Goal: Task Accomplishment & Management: Use online tool/utility

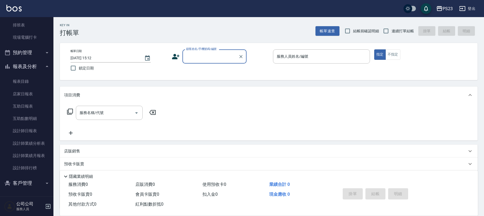
scroll to position [43, 0]
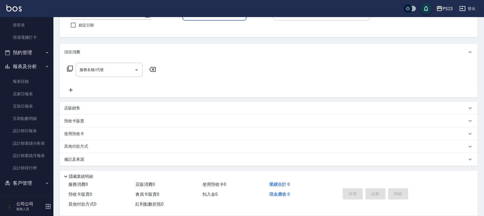
click at [29, 183] on button "客戶管理" at bounding box center [26, 183] width 49 height 14
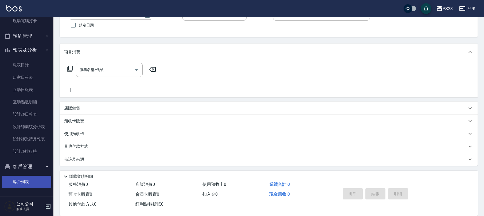
click at [29, 181] on link "客戶列表" at bounding box center [26, 182] width 49 height 12
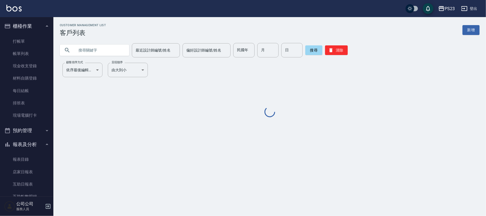
click at [100, 45] on input "text" at bounding box center [100, 50] width 50 height 14
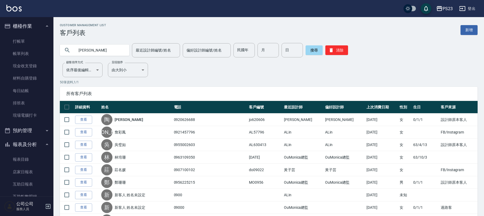
type input "[PERSON_NAME]"
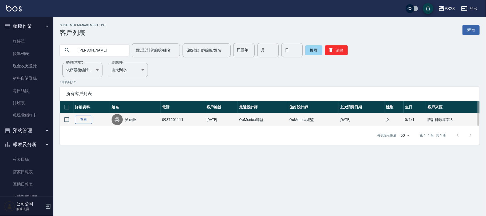
click at [78, 121] on link "查看" at bounding box center [83, 120] width 17 height 8
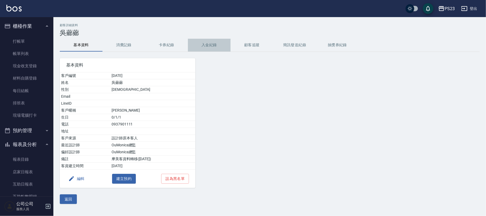
click at [206, 46] on button "入金紀錄" at bounding box center [209, 45] width 43 height 13
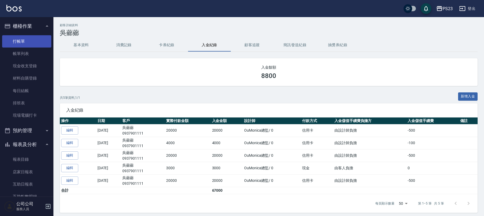
click at [22, 44] on link "打帳單" at bounding box center [26, 41] width 49 height 12
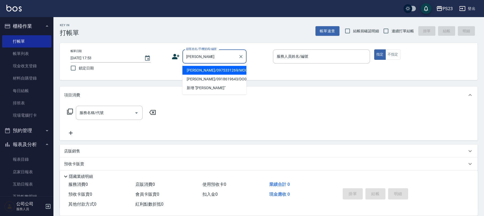
click at [195, 67] on li "[PERSON_NAME]/0975331269/MO0219" at bounding box center [214, 70] width 64 height 9
type input "[PERSON_NAME]/0975331269/MO0219"
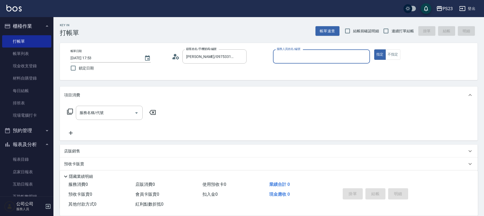
type input "[PERSON_NAME]-0"
click at [385, 29] on input "連續打單結帳" at bounding box center [385, 30] width 11 height 11
checkbox input "true"
click at [119, 112] on input "服務名稱/代號" at bounding box center [105, 112] width 54 height 9
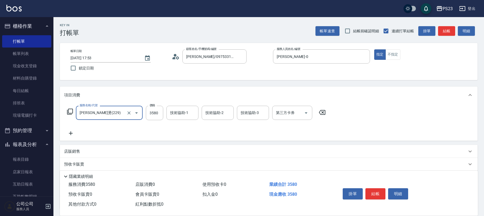
type input "[PERSON_NAME]燙(229)"
type input "6800"
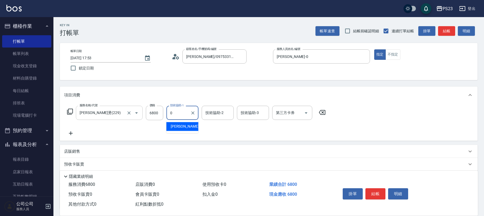
type input "[PERSON_NAME]-0"
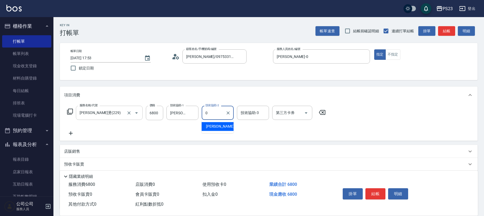
type input "[PERSON_NAME]-0"
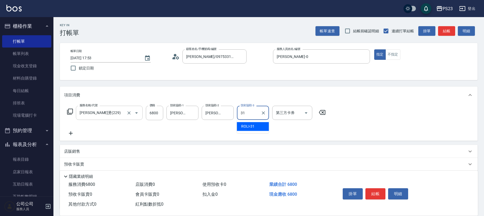
type input "ROLI-31"
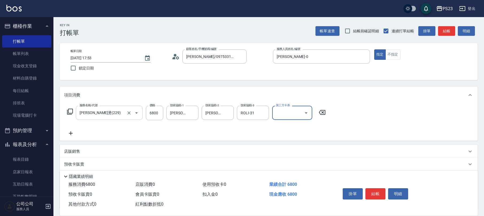
scroll to position [43, 0]
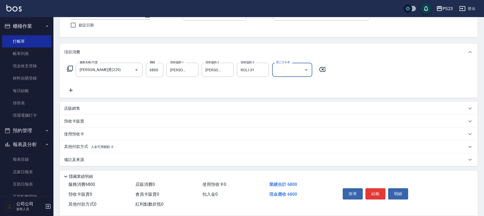
drag, startPoint x: 93, startPoint y: 109, endPoint x: 90, endPoint y: 109, distance: 3.2
click at [93, 109] on div "店販銷售" at bounding box center [265, 109] width 403 height 6
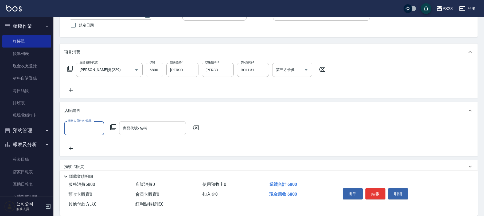
scroll to position [0, 0]
type input "[PERSON_NAME]-0"
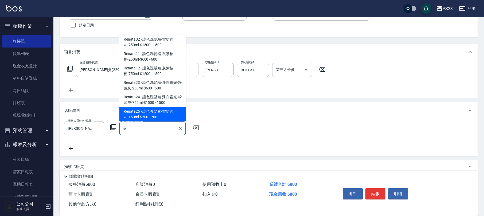
scroll to position [74, 0]
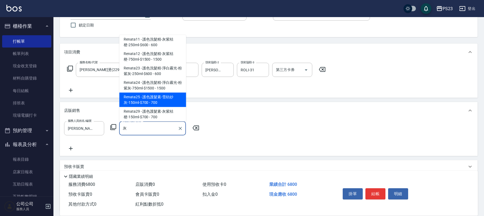
type input "護色護髮素-雪紡紗灰-150ml-$700"
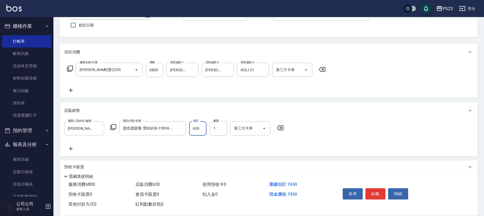
type input "630"
type input "2"
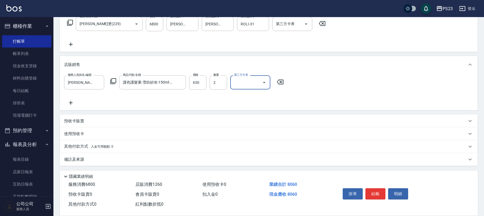
click at [96, 157] on div "備註及來源" at bounding box center [265, 160] width 403 height 6
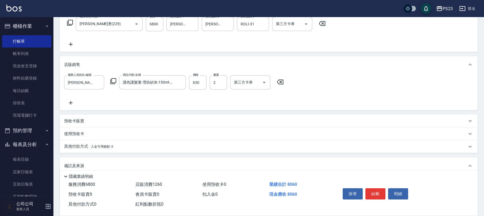
scroll to position [124, 0]
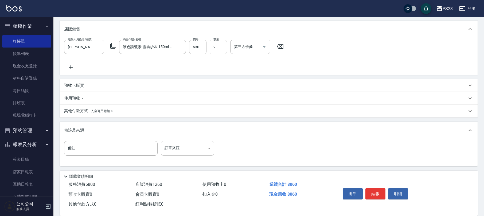
click at [201, 150] on body "PS23 登出 櫃檯作業 打帳單 帳單列表 現金收支登錄 材料自購登錄 每日結帳 排班表 現場電腦打卡 預約管理 預約管理 單日預約紀錄 單週預約紀錄 報表及…" at bounding box center [242, 46] width 484 height 341
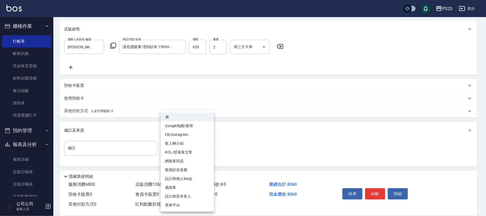
click at [175, 194] on li "設計師原本客人" at bounding box center [187, 196] width 53 height 9
type input "設計師原本客人"
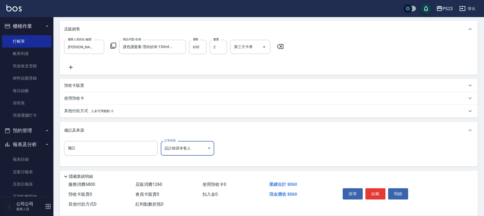
click at [79, 106] on div "其他付款方式 入金可用餘額: 0" at bounding box center [269, 111] width 418 height 13
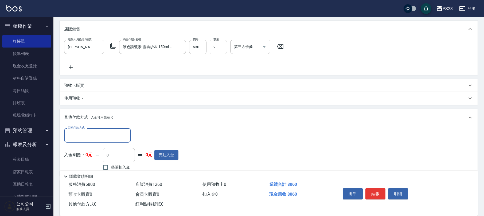
scroll to position [0, 0]
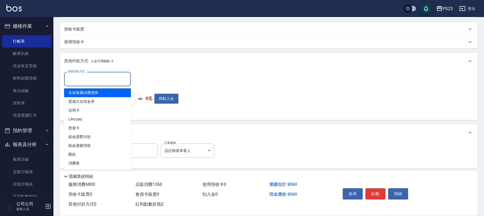
click at [100, 79] on input "其他付款方式" at bounding box center [98, 78] width 62 height 9
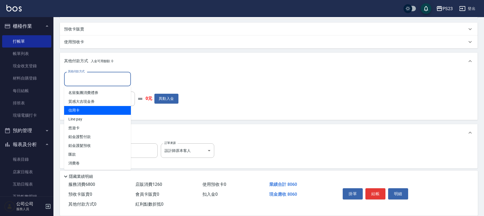
click at [84, 111] on span "信用卡" at bounding box center [97, 110] width 67 height 9
type input "信用卡"
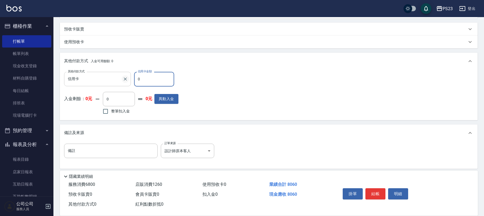
drag, startPoint x: 149, startPoint y: 80, endPoint x: 127, endPoint y: 77, distance: 21.6
click at [127, 77] on div "其他付款方式 信用卡 其他付款方式 信用卡金額 0 信用卡金額" at bounding box center [121, 79] width 114 height 14
type input "8060"
click at [376, 191] on button "結帳" at bounding box center [375, 193] width 20 height 11
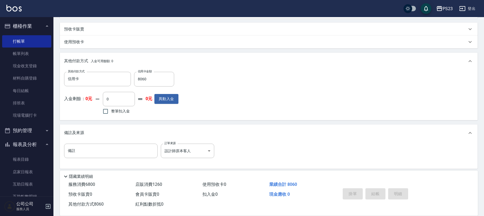
type input "[DATE] 17:54"
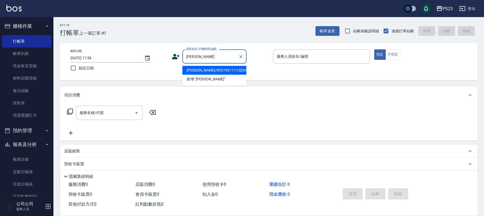
click at [230, 67] on li "[PERSON_NAME]/0937901111/[DATE]" at bounding box center [214, 70] width 64 height 9
type input "[PERSON_NAME]/0937901111/[DATE]"
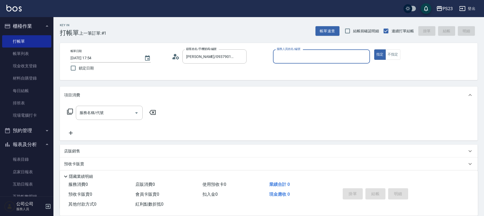
type input "[PERSON_NAME]-0"
click at [104, 114] on input "服務名稱/代號" at bounding box center [105, 112] width 54 height 9
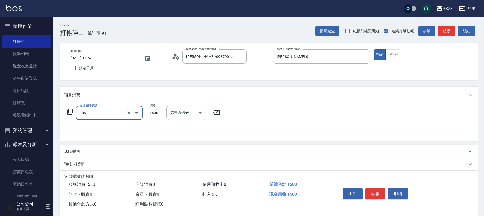
type input "指定洗+剪髮1500(306)"
type input "1500"
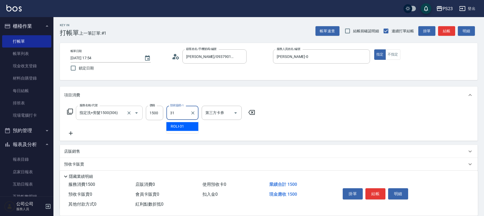
type input "ROLI-31"
click at [75, 149] on p "店販銷售" at bounding box center [72, 152] width 16 height 6
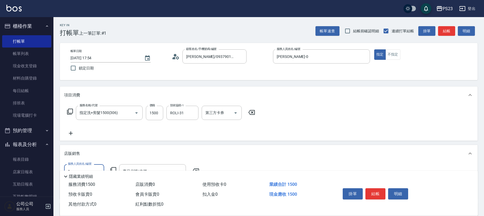
type input "[PERSON_NAME]-0"
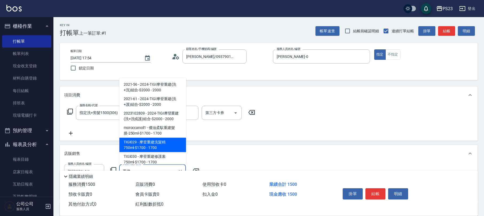
type input "摩登重建洗髮精750ml-$1700"
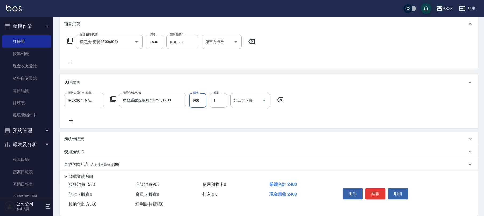
scroll to position [89, 0]
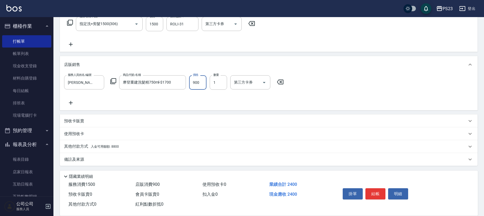
type input "900"
click at [85, 147] on p "其他付款方式 入金可用餘額: 8800" at bounding box center [91, 147] width 55 height 6
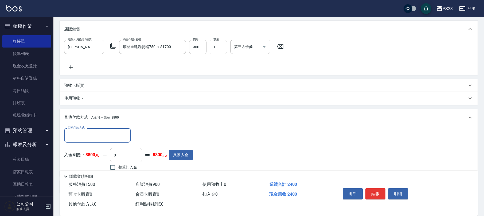
scroll to position [152, 0]
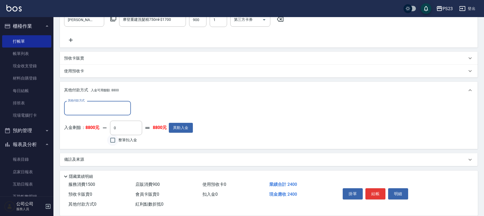
click at [118, 137] on input "整筆扣入金" at bounding box center [112, 140] width 11 height 11
checkbox input "true"
type input "2400"
click at [74, 161] on p "備註及來源" at bounding box center [74, 160] width 20 height 6
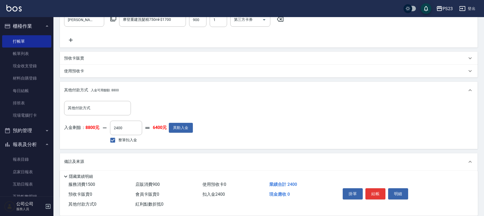
scroll to position [183, 0]
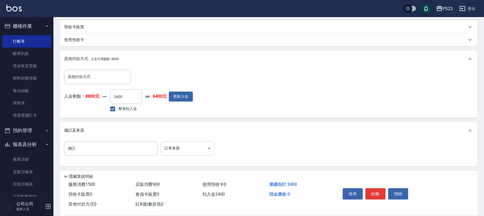
click at [177, 146] on body "PS23 登出 櫃檯作業 打帳單 帳單列表 現金收支登錄 材料自購登錄 每日結帳 排班表 現場電腦打卡 預約管理 預約管理 單日預約紀錄 單週預約紀錄 報表及…" at bounding box center [242, 17] width 484 height 400
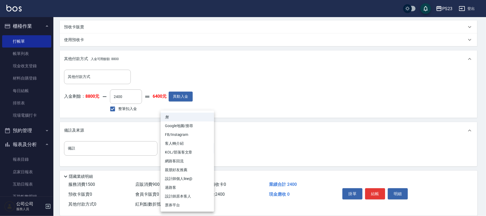
click at [183, 194] on li "設計師原本客人" at bounding box center [187, 196] width 53 height 9
type input "設計師原本客人"
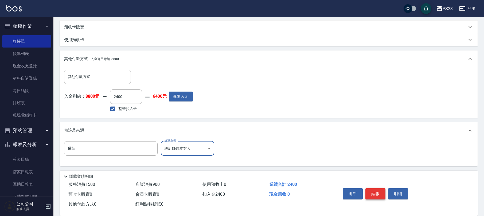
click at [376, 196] on button "結帳" at bounding box center [375, 193] width 20 height 11
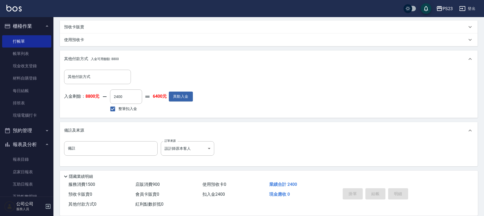
type input "[DATE] 17:55"
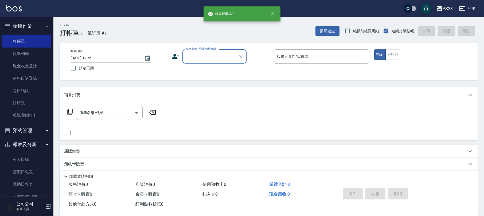
scroll to position [0, 0]
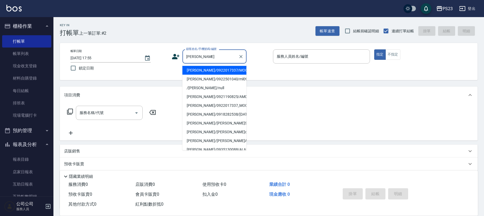
click at [226, 75] on li "[PERSON_NAME]/0922017337/MO0008190" at bounding box center [214, 70] width 64 height 9
type input "[PERSON_NAME]/0922017337/MO0008190"
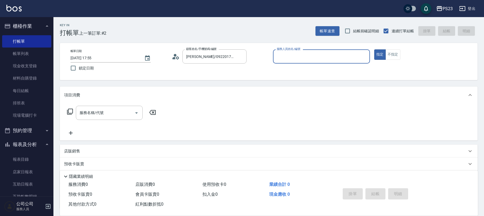
type input "[PERSON_NAME]-0"
click at [91, 114] on input "服務名稱/代號" at bounding box center [105, 112] width 54 height 9
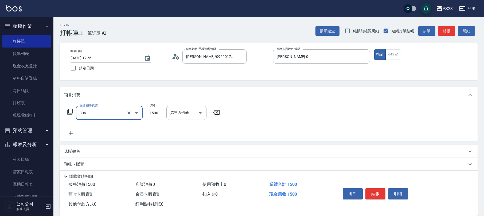
type input "指定洗+剪髮1500(306)"
type input "1200"
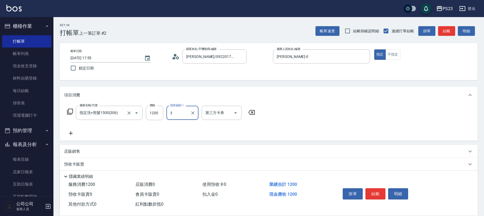
type input "31"
drag, startPoint x: 193, startPoint y: 114, endPoint x: 208, endPoint y: 114, distance: 15.0
click at [193, 114] on icon "Clear" at bounding box center [192, 112] width 5 height 5
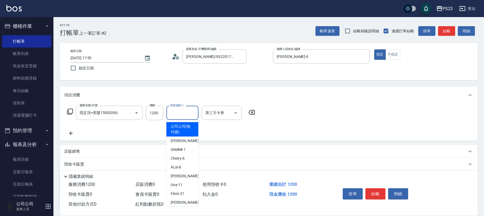
click at [250, 114] on icon at bounding box center [251, 112] width 13 height 6
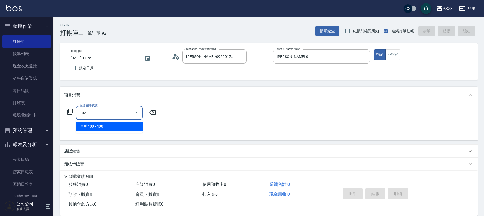
type input "單剪400(302)"
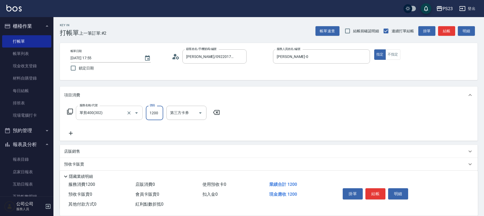
type input "1200"
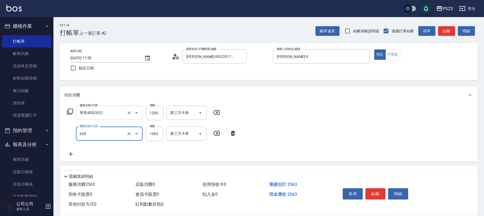
type input "中草藥2000(628)"
type input "1500"
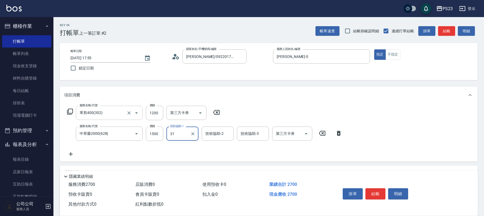
type input "ROLI-31"
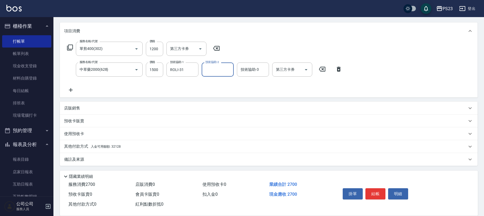
click at [85, 153] on div "備註及來源 備註 備註 訂單來源 ​ 訂單來源" at bounding box center [269, 159] width 418 height 13
click at [90, 159] on div "備註及來源" at bounding box center [265, 160] width 403 height 6
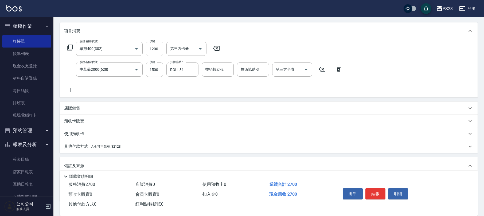
scroll to position [100, 0]
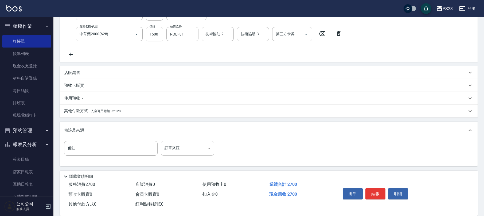
click at [191, 142] on body "PS23 登出 櫃檯作業 打帳單 帳單列表 現金收支登錄 材料自購登錄 每日結帳 排班表 現場電腦打卡 預約管理 預約管理 單日預約紀錄 單週預約紀錄 報表及…" at bounding box center [242, 58] width 484 height 316
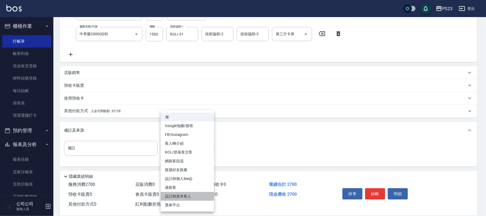
click at [179, 196] on li "設計師原本客人" at bounding box center [187, 196] width 53 height 9
type input "設計師原本客人"
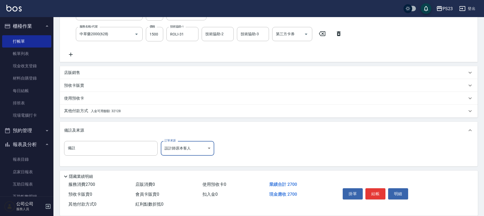
click at [113, 113] on p "其他付款方式 入金可用餘額: 32128" at bounding box center [92, 111] width 57 height 6
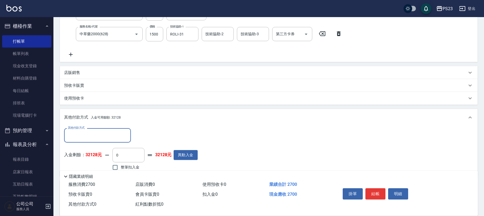
scroll to position [135, 0]
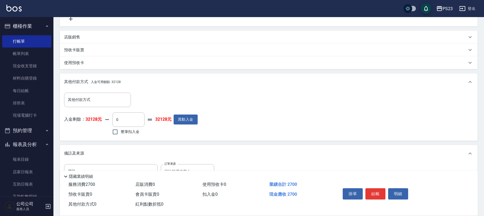
click at [129, 136] on label "整筆扣入金" at bounding box center [125, 131] width 30 height 11
click at [121, 136] on input "整筆扣入金" at bounding box center [115, 131] width 11 height 11
checkbox input "true"
type input "2700"
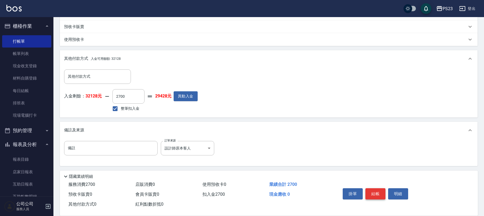
click at [380, 194] on button "結帳" at bounding box center [375, 193] width 20 height 11
type input "[DATE] 17:56"
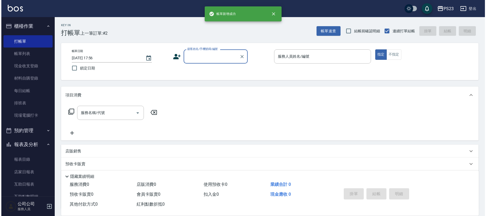
scroll to position [0, 0]
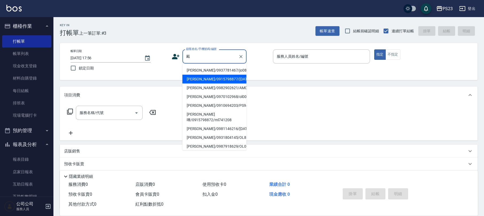
click at [213, 81] on li "[PERSON_NAME]/0915798877/[DATE]" at bounding box center [214, 79] width 64 height 9
type input "[PERSON_NAME]/0915798877/[DATE]"
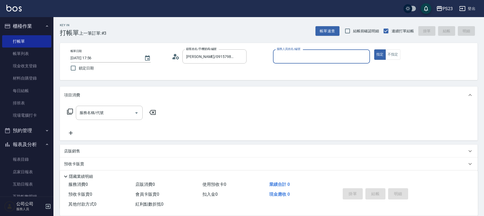
click at [176, 56] on circle at bounding box center [175, 55] width 3 height 3
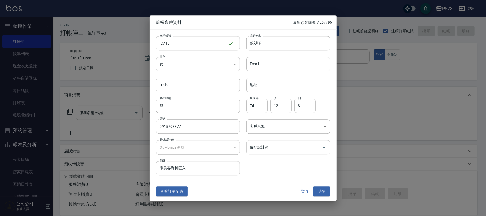
drag, startPoint x: 260, startPoint y: 146, endPoint x: 263, endPoint y: 147, distance: 2.7
click at [261, 147] on input "偏好設計師" at bounding box center [284, 147] width 71 height 9
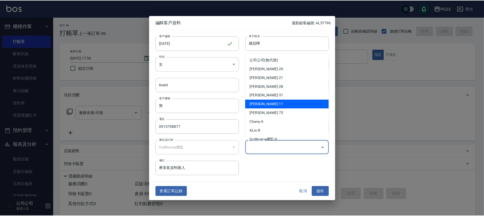
scroll to position [41, 0]
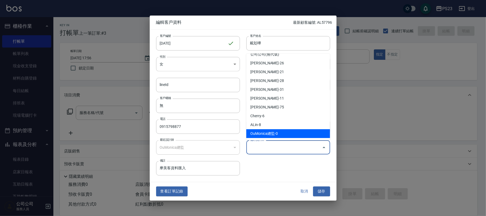
click at [277, 131] on li "OuMonica總監-0" at bounding box center [289, 133] width 84 height 9
type input "OuMonica總監"
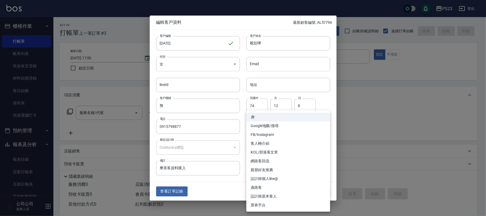
click at [268, 125] on body "PS23 登出 櫃檯作業 打帳單 帳單列表 現金收支登錄 材料自購登錄 每日結帳 排班表 現場電腦打卡 預約管理 預約管理 單日預約紀錄 單週預約紀錄 報表及…" at bounding box center [243, 129] width 486 height 259
click at [272, 192] on li "設計師原本客人" at bounding box center [289, 196] width 84 height 9
type input "設計師原本客人"
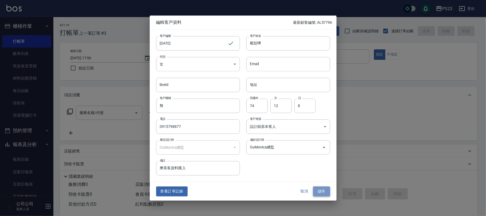
click at [325, 192] on button "儲存" at bounding box center [321, 192] width 17 height 10
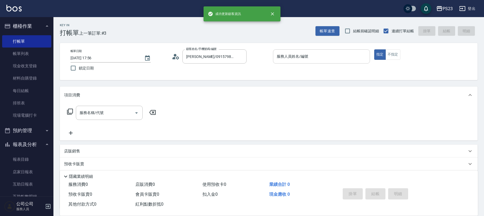
click at [298, 56] on input "服務人員姓名/編號" at bounding box center [321, 56] width 92 height 9
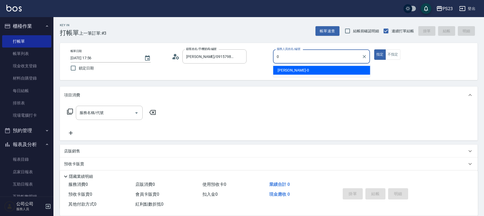
type input "[PERSON_NAME]-0"
type button "true"
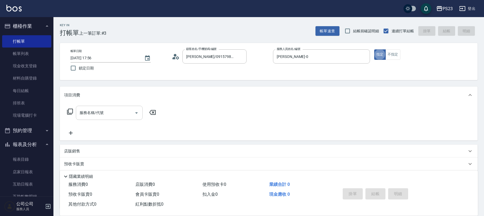
click at [98, 107] on div "服務名稱/代號" at bounding box center [109, 113] width 67 height 14
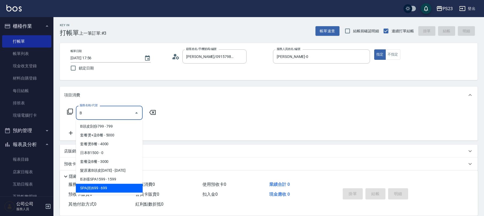
type input "SPA(B)699(6551)"
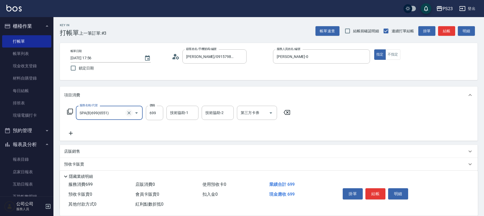
click at [130, 112] on icon "Clear" at bounding box center [128, 112] width 3 height 3
type input "髮原素B頭皮1600(637)"
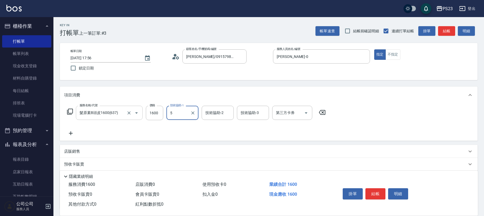
type input "5"
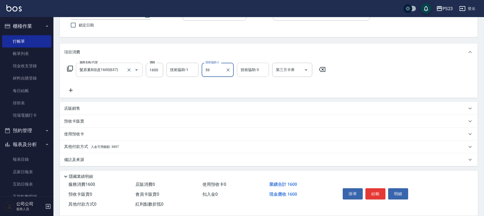
type input "Nanako-59"
drag, startPoint x: 113, startPoint y: 145, endPoint x: 126, endPoint y: 144, distance: 12.3
click at [114, 144] on p "其他付款方式 入金可用餘額: 3897" at bounding box center [91, 147] width 55 height 6
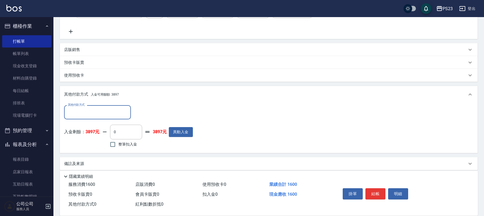
scroll to position [0, 0]
click at [133, 144] on span "整筆扣入金" at bounding box center [127, 145] width 19 height 6
click at [118, 144] on input "整筆扣入金" at bounding box center [112, 144] width 11 height 11
checkbox input "true"
type input "1600"
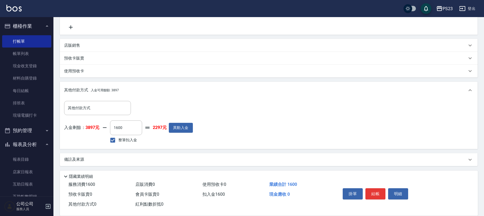
click at [80, 161] on p "備註及來源" at bounding box center [74, 160] width 20 height 6
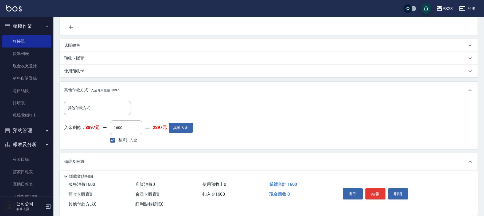
scroll to position [137, 0]
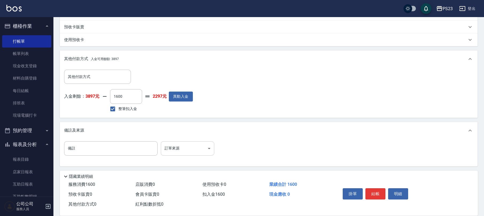
click at [183, 147] on body "PS23 登出 櫃檯作業 打帳單 帳單列表 現金收支登錄 材料自購登錄 每日結帳 排班表 現場電腦打卡 預約管理 預約管理 單日預約紀錄 單週預約紀錄 報表及…" at bounding box center [242, 40] width 484 height 354
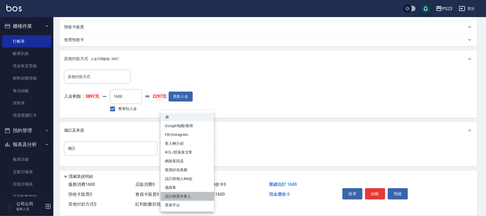
click at [190, 195] on li "設計師原本客人" at bounding box center [187, 196] width 53 height 9
type input "設計師原本客人"
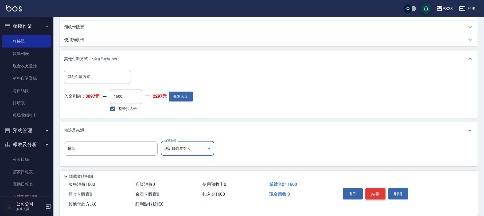
click at [375, 190] on button "結帳" at bounding box center [375, 193] width 20 height 11
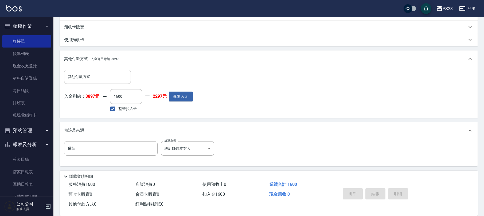
type input "[DATE] 17:57"
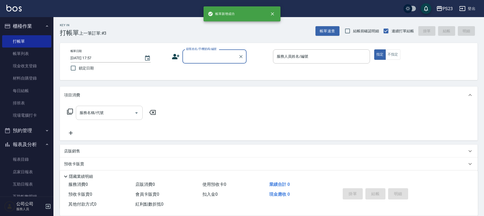
scroll to position [0, 0]
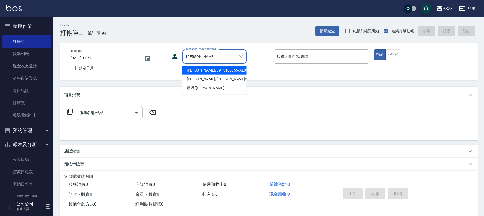
click at [212, 69] on li "[PERSON_NAME]/0915106055/AL001018" at bounding box center [214, 70] width 64 height 9
type input "[PERSON_NAME]/0915106055/AL001018"
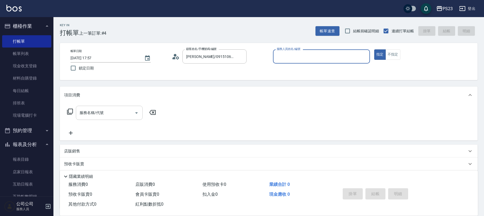
type input "ALin-8"
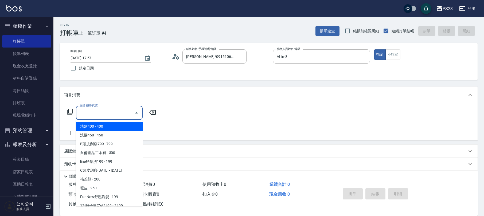
click at [107, 111] on input "服務名稱/代號" at bounding box center [105, 112] width 54 height 9
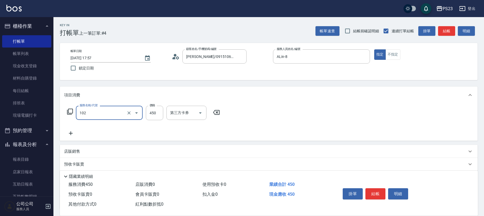
type input "洗髮450(102)"
type input "500"
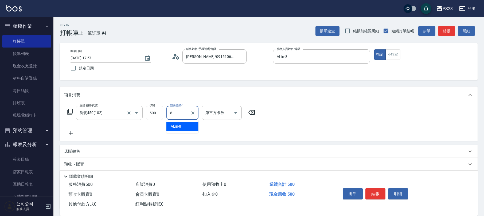
type input "ALin-8"
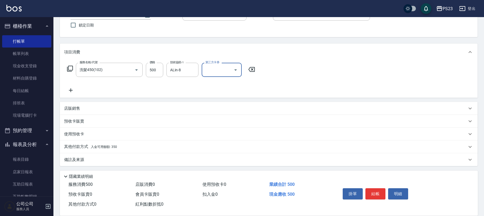
drag, startPoint x: 97, startPoint y: 161, endPoint x: 104, endPoint y: 158, distance: 7.7
click at [99, 161] on div "備註及來源" at bounding box center [265, 160] width 403 height 6
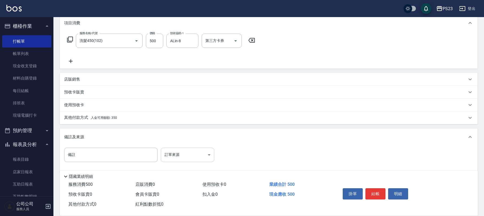
scroll to position [79, 0]
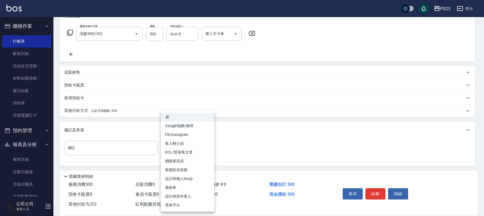
click at [175, 149] on body "PS23 登出 櫃檯作業 打帳單 帳單列表 現金收支登錄 材料自購登錄 每日結帳 排班表 現場電腦打卡 預約管理 預約管理 單日預約紀錄 單週預約紀錄 報表及…" at bounding box center [242, 68] width 484 height 295
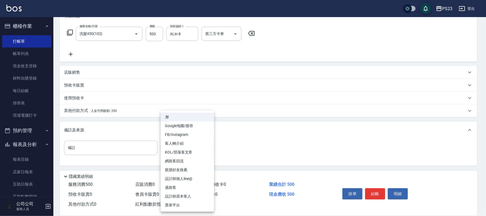
click at [181, 196] on li "設計師原本客人" at bounding box center [187, 196] width 53 height 9
type input "設計師原本客人"
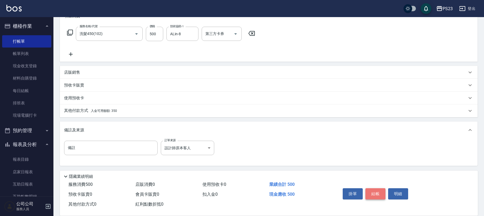
click at [374, 195] on button "結帳" at bounding box center [375, 193] width 20 height 11
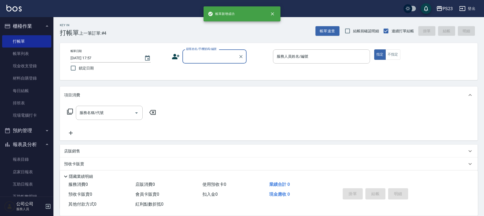
scroll to position [0, 0]
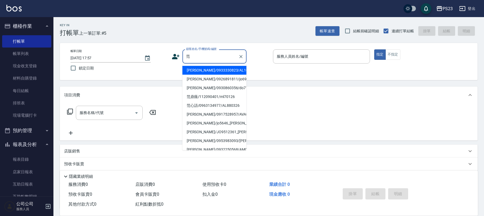
type input "[PERSON_NAME]/0933330823/AL1018"
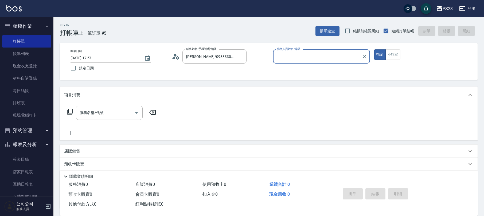
type input "ALin-8"
click at [96, 118] on div "服務名稱/代號" at bounding box center [109, 113] width 67 height 14
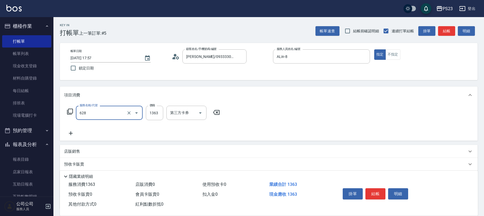
type input "中草藥2000(628)"
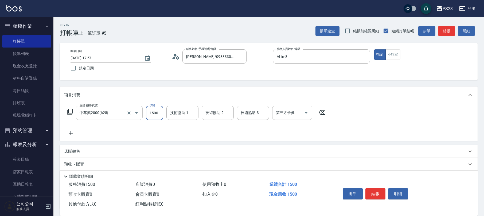
type input "1500"
type input "ALin-8"
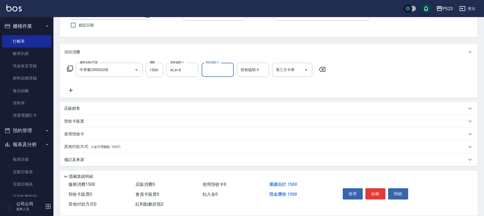
drag, startPoint x: 80, startPoint y: 161, endPoint x: 93, endPoint y: 161, distance: 12.6
click at [81, 161] on p "備註及來源" at bounding box center [74, 160] width 20 height 6
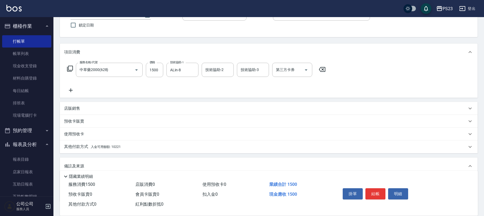
scroll to position [79, 0]
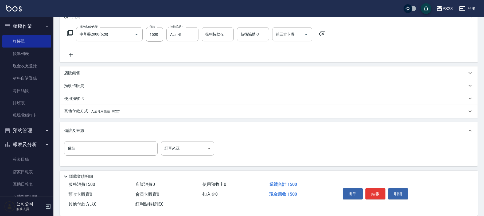
click at [176, 149] on body "PS23 登出 櫃檯作業 打帳單 帳單列表 現金收支登錄 材料自購登錄 每日結帳 排班表 現場電腦打卡 預約管理 預約管理 單日預約紀錄 單週預約紀錄 報表及…" at bounding box center [242, 68] width 484 height 295
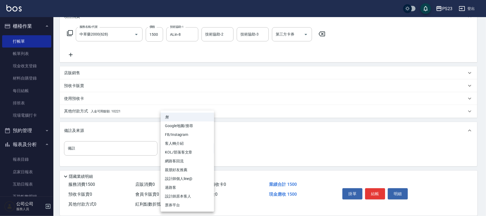
click at [179, 195] on li "設計師原本客人" at bounding box center [187, 196] width 53 height 9
type input "設計師原本客人"
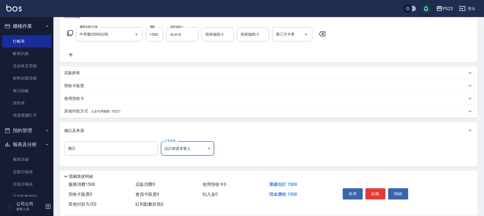
click at [106, 108] on p "其他付款方式 入金可用餘額: 10221" at bounding box center [92, 111] width 57 height 6
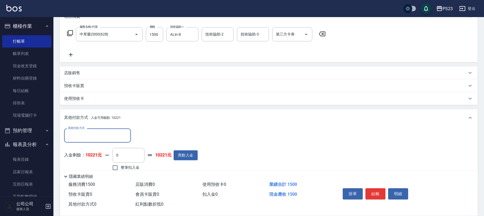
scroll to position [137, 0]
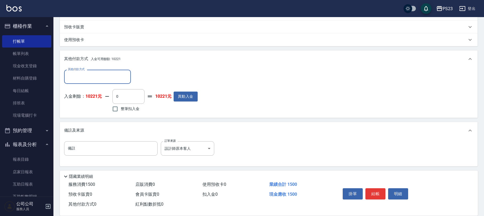
click at [122, 107] on span "整筆扣入金" at bounding box center [130, 109] width 19 height 6
click at [121, 107] on input "整筆扣入金" at bounding box center [115, 108] width 11 height 11
checkbox input "true"
type input "1500"
click at [377, 190] on button "結帳" at bounding box center [375, 193] width 20 height 11
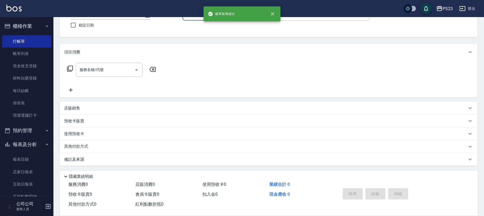
scroll to position [0, 0]
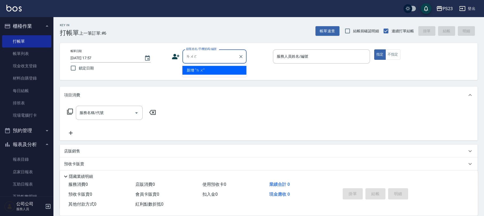
type input "落"
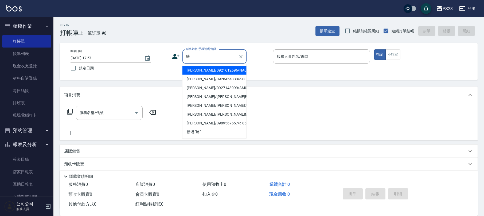
click at [218, 72] on li "[PERSON_NAME]/0921612696/NA001105" at bounding box center [214, 70] width 64 height 9
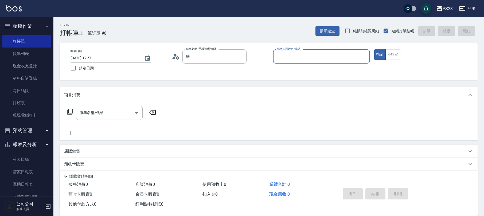
type input "[PERSON_NAME]/0921612696/NA001105"
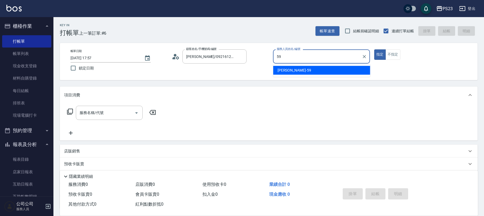
type input "Nanako-59"
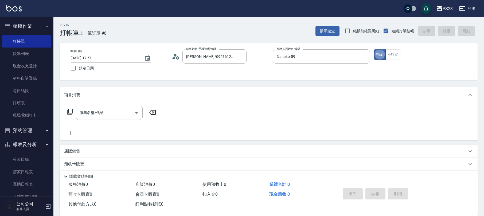
click at [94, 112] on div "服務名稱/代號 服務名稱/代號" at bounding box center [109, 113] width 67 height 14
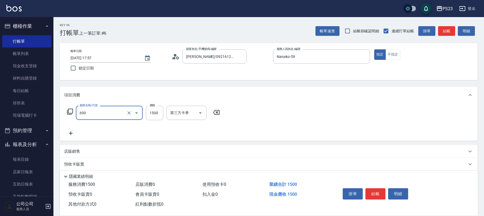
type input "頭皮保濕面膜1500(690)"
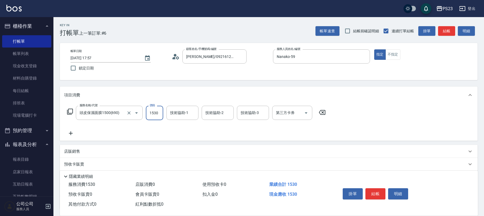
type input "1530"
type input "Nanako-59"
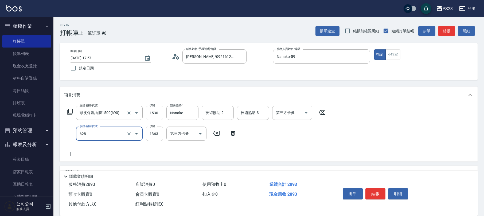
type input "中草藥2000(628)"
type input "1700"
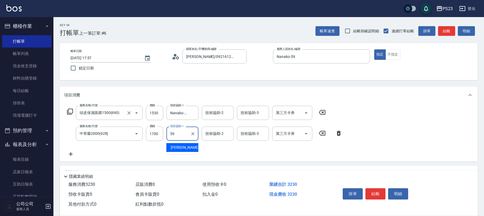
type input "Nanako-59"
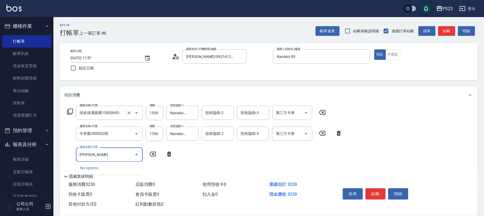
type input "[PERSON_NAME]"
click at [111, 169] on span "洋甘菊護800 - 800" at bounding box center [109, 168] width 67 height 9
type input "洋甘菊護800(603)"
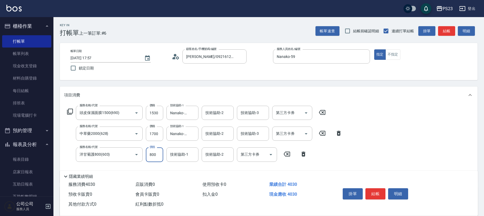
click at [159, 158] on input "800" at bounding box center [154, 154] width 17 height 14
type input "Nanako-59"
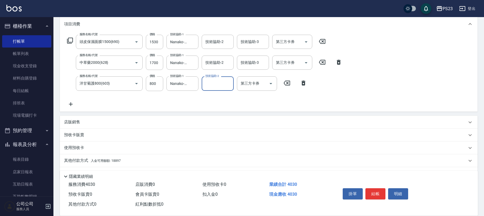
scroll to position [85, 0]
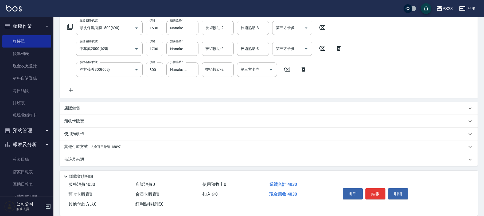
click at [89, 159] on div "備註及來源" at bounding box center [265, 160] width 403 height 6
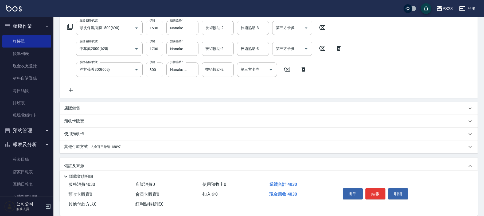
scroll to position [121, 0]
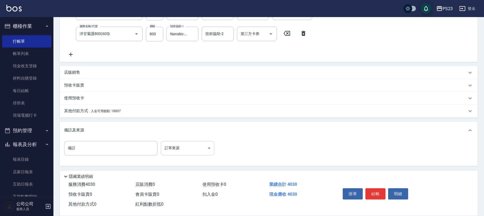
click at [187, 147] on body "PS23 登出 櫃檯作業 打帳單 帳單列表 現金收支登錄 材料自購登錄 每日結帳 排班表 現場電腦打卡 預約管理 預約管理 單日預約紀錄 單週預約紀錄 報表及…" at bounding box center [242, 47] width 484 height 337
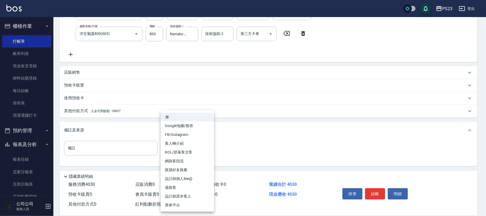
click at [181, 194] on li "設計師原本客人" at bounding box center [187, 196] width 53 height 9
type input "設計師原本客人"
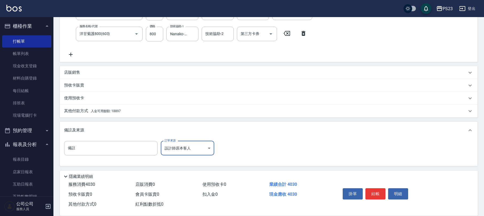
click at [109, 111] on span "入金可用餘額: 18897" at bounding box center [106, 111] width 30 height 4
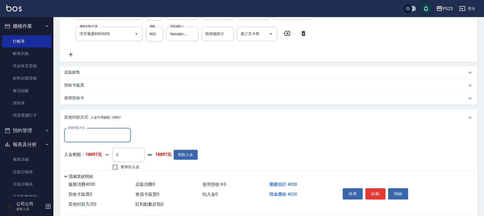
scroll to position [179, 0]
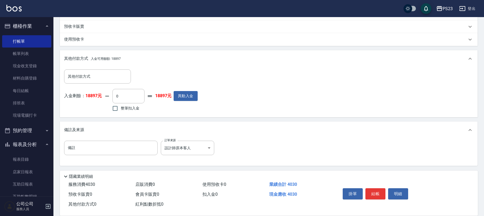
click at [132, 111] on span "整筆扣入金" at bounding box center [130, 109] width 19 height 6
click at [121, 111] on input "整筆扣入金" at bounding box center [115, 108] width 11 height 11
checkbox input "true"
type input "4030"
drag, startPoint x: 51, startPoint y: 5, endPoint x: 208, endPoint y: 48, distance: 162.1
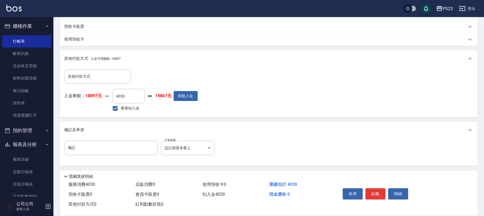
click at [212, 48] on div "項目消費 服務名稱/代號 頭皮保濕面膜1500(690) 服務名稱/代號 價格 1530 價格 技術協助-1 Nanako-59 技術協助-1 技術協助-2 …" at bounding box center [269, 36] width 418 height 259
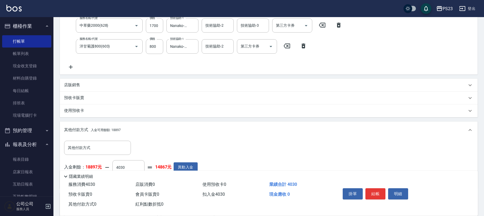
scroll to position [37, 0]
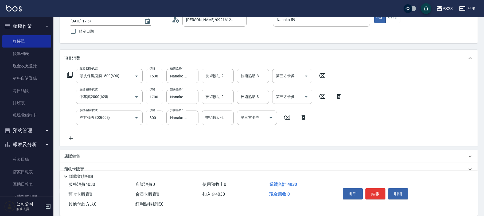
click at [157, 73] on input "1530" at bounding box center [154, 76] width 17 height 14
click at [155, 75] on input "1530" at bounding box center [154, 76] width 17 height 14
type input "1"
type input "0"
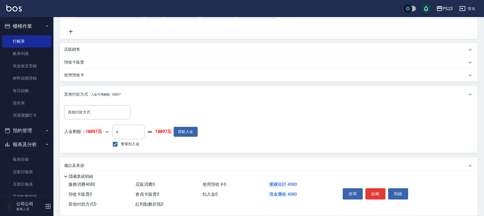
scroll to position [179, 0]
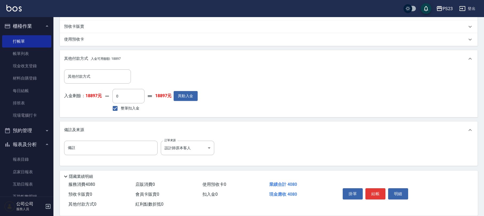
type input "1580"
click at [124, 109] on span "整筆扣入金" at bounding box center [130, 109] width 19 height 6
click at [121, 109] on input "整筆扣入金" at bounding box center [115, 108] width 11 height 11
click at [124, 109] on span "整筆扣入金" at bounding box center [130, 109] width 19 height 6
click at [121, 109] on input "整筆扣入金" at bounding box center [115, 108] width 11 height 11
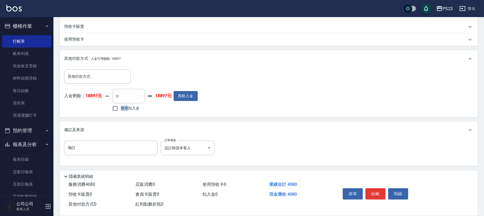
checkbox input "true"
type input "4080"
click at [376, 194] on button "結帳" at bounding box center [375, 193] width 20 height 11
type input "[DATE] 18:00"
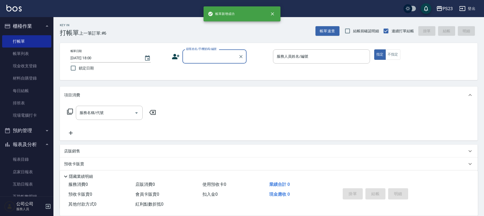
scroll to position [0, 0]
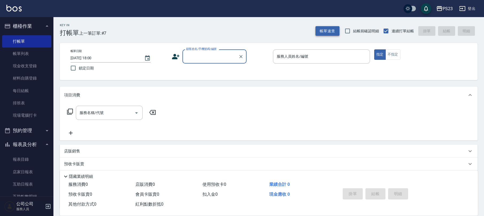
click at [325, 29] on button "帳單速查" at bounding box center [327, 31] width 24 height 10
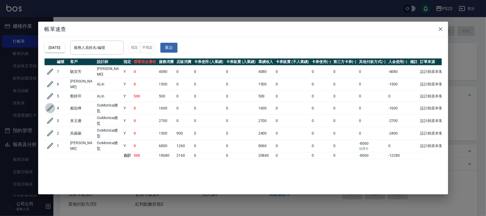
click at [52, 105] on icon "button" at bounding box center [50, 108] width 6 height 6
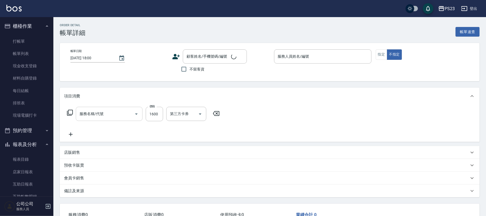
type input "[DATE] 17:56"
type input "[PERSON_NAME]-0"
type input "設計師原本客人"
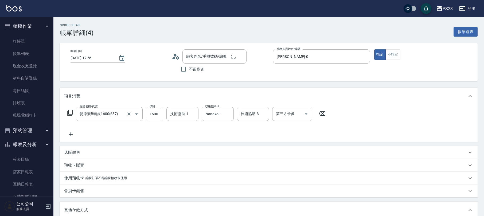
type input "髮原素B頭皮1600(637)"
type input "[PERSON_NAME]/0915798877/[DATE]"
click at [73, 131] on icon at bounding box center [70, 134] width 13 height 6
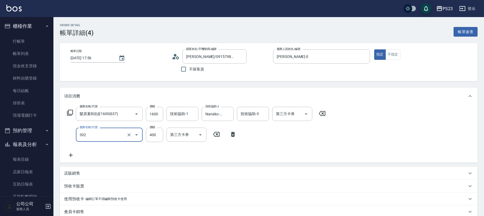
type input "單剪400(302)"
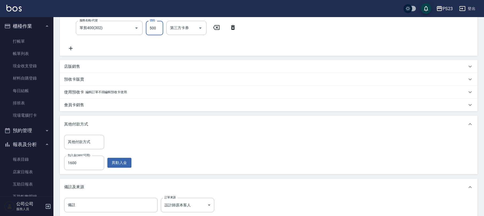
scroll to position [170, 0]
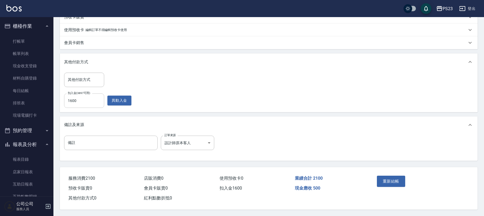
type input "500"
type input "2100"
click at [390, 177] on button "重新結帳" at bounding box center [391, 181] width 28 height 11
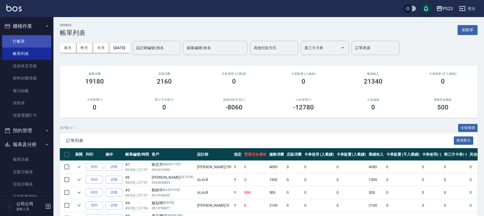
click at [27, 36] on link "打帳單" at bounding box center [26, 41] width 49 height 12
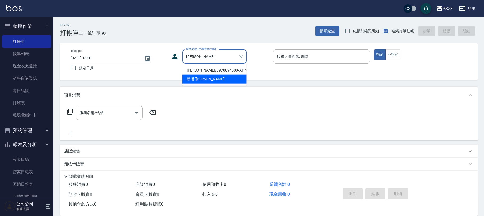
click at [194, 68] on li "[PERSON_NAME]/0970094500/AP741226" at bounding box center [214, 70] width 64 height 9
type input "[PERSON_NAME]/0970094500/AP741226"
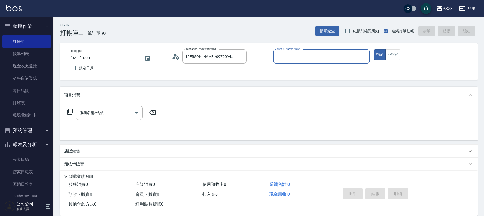
type input "Donna-75"
click at [175, 56] on icon at bounding box center [176, 57] width 8 height 8
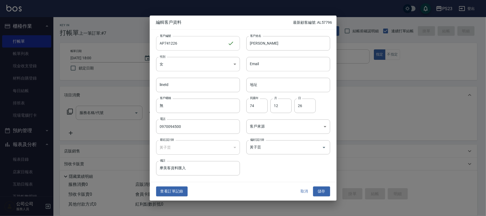
click at [167, 41] on input "AP741226" at bounding box center [192, 43] width 72 height 14
type input "DO741226"
click at [318, 189] on button "儲存" at bounding box center [321, 192] width 17 height 10
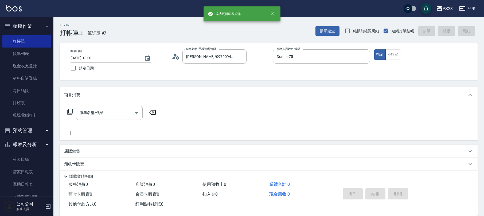
click at [91, 115] on div "服務名稱/代號 服務名稱/代號" at bounding box center [109, 113] width 67 height 14
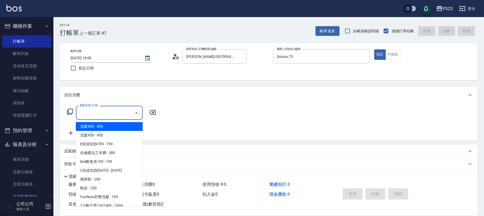
type input "1"
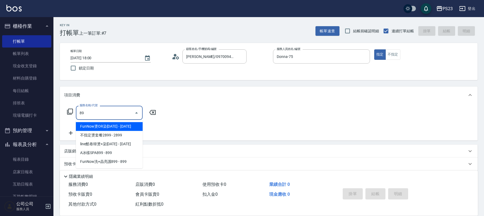
type input "8"
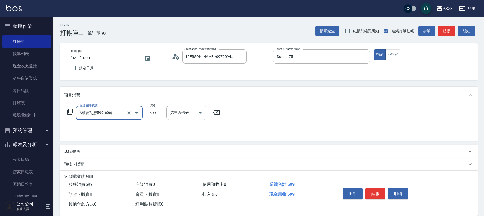
type input "A頭皮刮痧599(606)"
type input "1449"
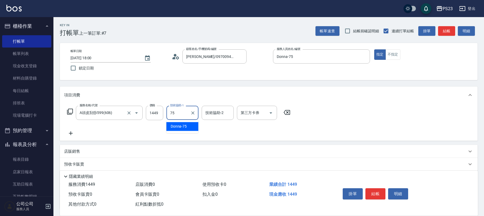
type input "Donna-75"
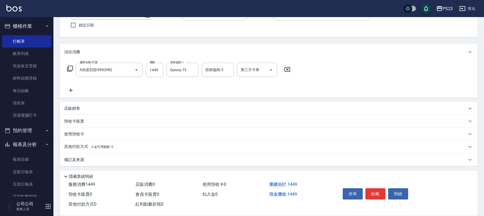
drag, startPoint x: 88, startPoint y: 160, endPoint x: 93, endPoint y: 158, distance: 6.2
click at [89, 160] on div "備註及來源" at bounding box center [265, 160] width 403 height 6
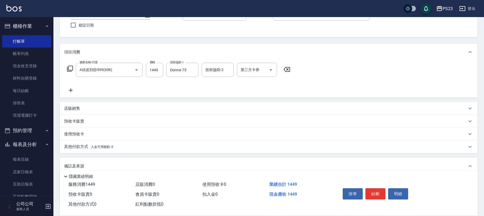
scroll to position [79, 0]
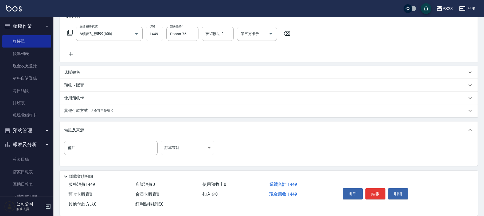
click at [185, 150] on body "PS23 登出 櫃檯作業 打帳單 帳單列表 現金收支登錄 材料自購登錄 每日結帳 排班表 現場電腦打卡 預約管理 預約管理 單日預約紀錄 單週預約紀錄 報表及…" at bounding box center [242, 68] width 484 height 295
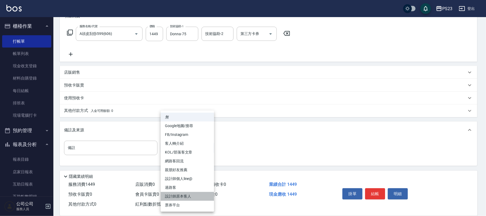
click at [184, 194] on li "設計師原本客人" at bounding box center [187, 196] width 53 height 9
type input "設計師原本客人"
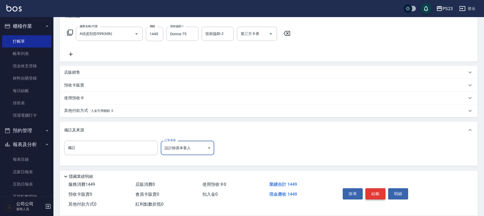
click at [377, 193] on button "結帳" at bounding box center [375, 193] width 20 height 11
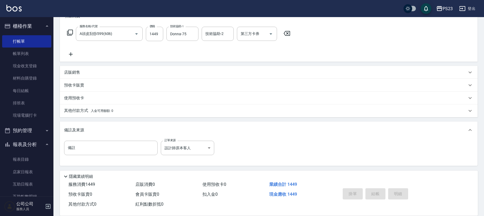
type input "[DATE] 18:01"
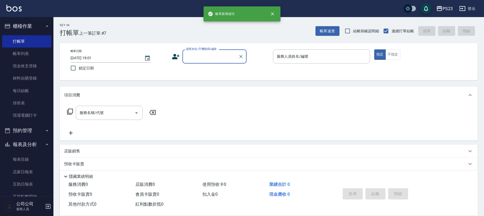
scroll to position [0, 0]
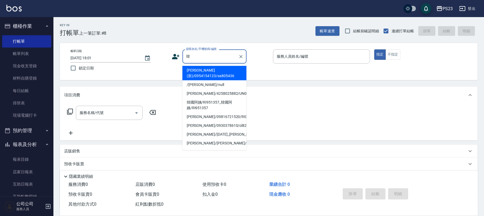
click at [221, 71] on li "[PERSON_NAME](新)/0954154123/sa805436" at bounding box center [214, 73] width 64 height 14
type input "[PERSON_NAME](新)/0954154123/sa805436"
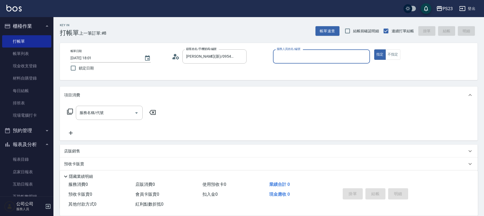
type input "SAMMI-1"
click at [82, 114] on div "服務名稱/代號 服務名稱/代號" at bounding box center [109, 113] width 67 height 14
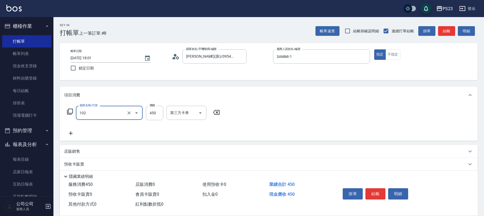
type input "洗髮450(102)"
type input "600"
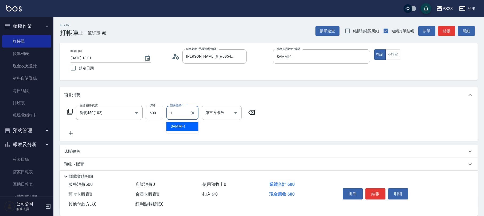
type input "SAMMI-1"
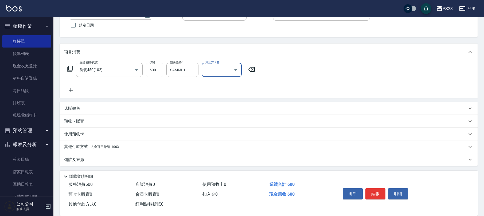
click at [73, 158] on p "備註及來源" at bounding box center [74, 160] width 20 height 6
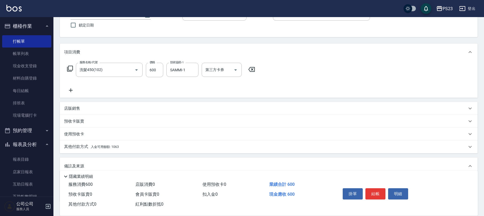
scroll to position [79, 0]
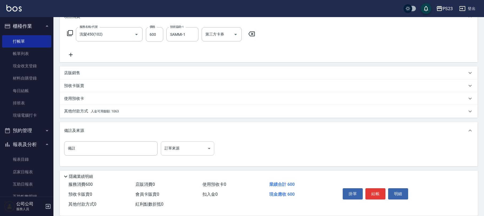
click at [190, 153] on body "PS23 登出 櫃檯作業 打帳單 帳單列表 現金收支登錄 材料自購登錄 每日結帳 排班表 現場電腦打卡 預約管理 預約管理 單日預約紀錄 單週預約紀錄 報表及…" at bounding box center [242, 68] width 484 height 295
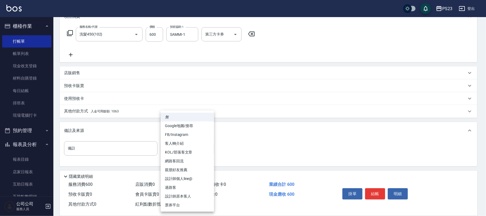
click at [185, 196] on li "設計師原本客人" at bounding box center [187, 196] width 53 height 9
type input "設計師原本客人"
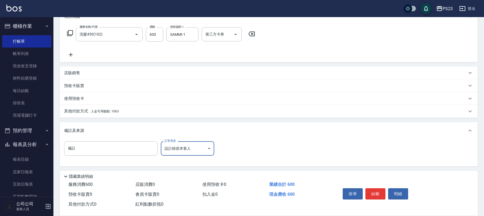
click at [105, 110] on span "入金可用餘額: 1063" at bounding box center [105, 112] width 28 height 4
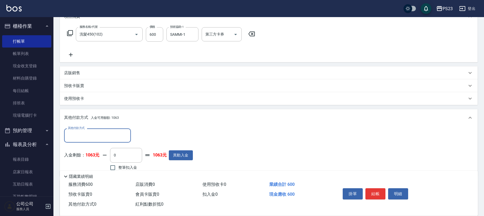
scroll to position [137, 0]
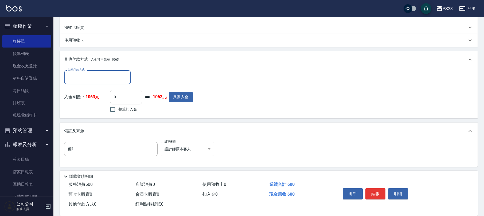
click at [121, 107] on span "整筆扣入金" at bounding box center [127, 110] width 19 height 6
click at [118, 107] on input "整筆扣入金" at bounding box center [112, 109] width 11 height 11
checkbox input "true"
type input "600"
click at [379, 195] on button "結帳" at bounding box center [375, 193] width 20 height 11
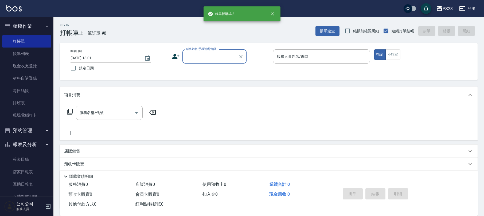
scroll to position [0, 0]
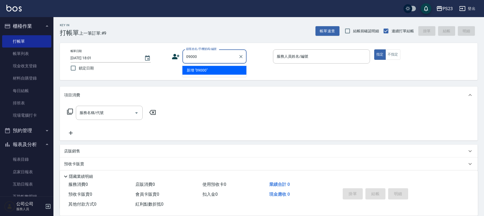
type input "09000"
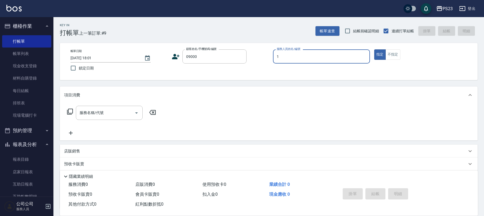
type input "SAMMI-1"
type button "true"
type input "新客人 姓名未設定/09000/"
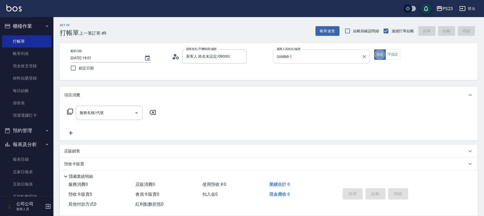
drag, startPoint x: 392, startPoint y: 54, endPoint x: 332, endPoint y: 57, distance: 60.2
click at [393, 54] on button "不指定" at bounding box center [392, 54] width 15 height 10
click at [102, 111] on div "服務名稱/代號 服務名稱/代號" at bounding box center [109, 113] width 67 height 14
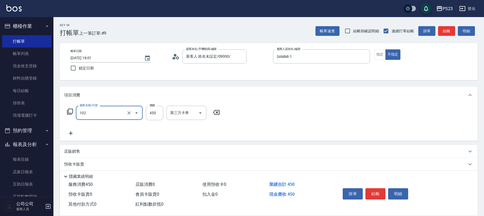
type input "洗髮450(102)"
type input "500"
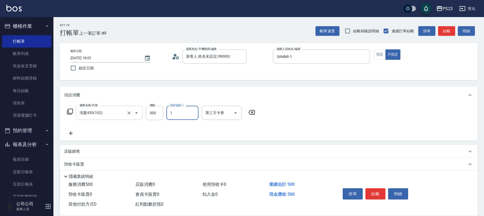
type input "SAMMI-1"
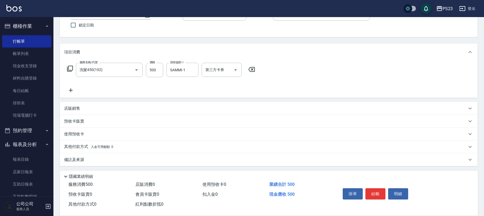
click at [102, 159] on div "備註及來源" at bounding box center [265, 160] width 403 height 6
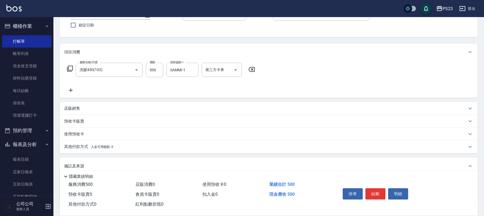
scroll to position [78, 0]
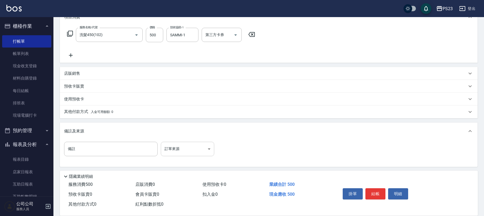
click at [179, 154] on body "PS23 登出 櫃檯作業 打帳單 帳單列表 現金收支登錄 材料自購登錄 每日結帳 排班表 現場電腦打卡 預約管理 預約管理 單日預約紀錄 單週預約紀錄 報表及…" at bounding box center [242, 69] width 484 height 295
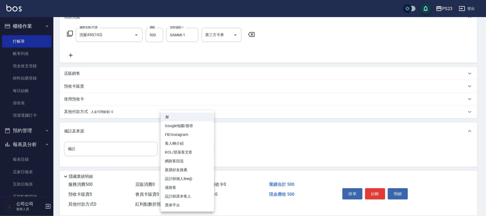
click at [179, 182] on li "設計師個人line@" at bounding box center [187, 178] width 53 height 9
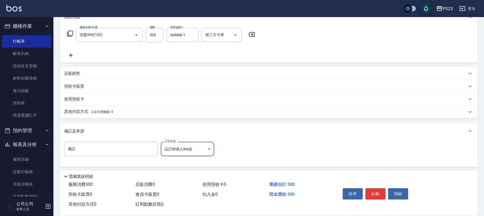
click at [182, 153] on body "PS23 登出 櫃檯作業 打帳單 帳單列表 現金收支登錄 材料自購登錄 每日結帳 排班表 現場電腦打卡 預約管理 預約管理 單日預約紀錄 單週預約紀錄 報表及…" at bounding box center [242, 69] width 484 height 295
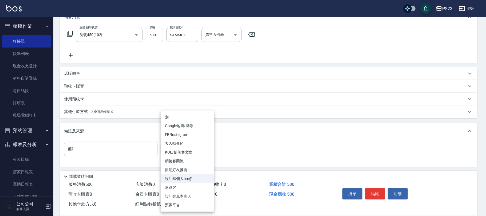
click at [179, 188] on li "過路客" at bounding box center [187, 187] width 53 height 9
type input "過路客"
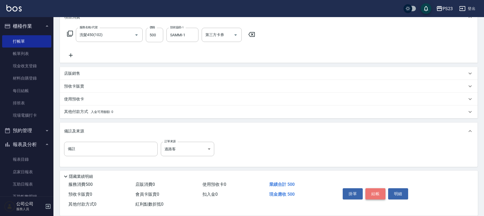
click at [369, 193] on button "結帳" at bounding box center [375, 193] width 20 height 11
type input "[DATE] 18:02"
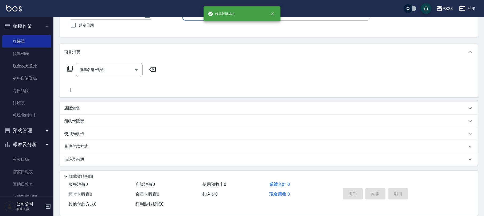
scroll to position [0, 0]
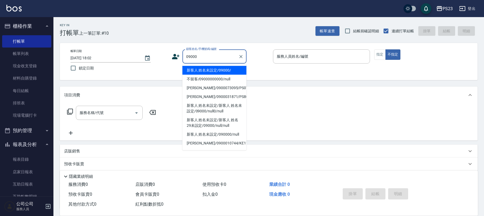
type input "新客人 姓名未設定/09000/"
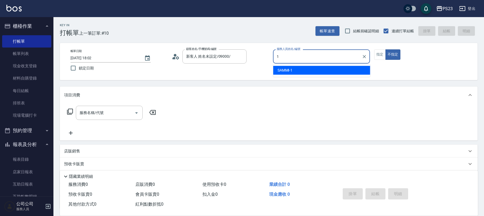
type input "SAMMI-1"
type button "false"
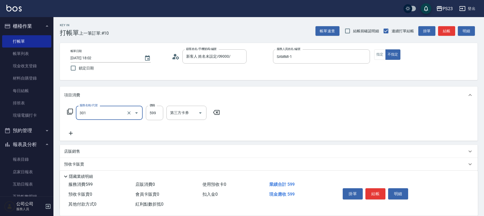
type input "不指定洗+剪髮599(301)"
type input "700"
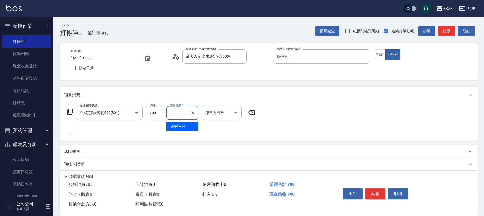
type input "SAMMI-1"
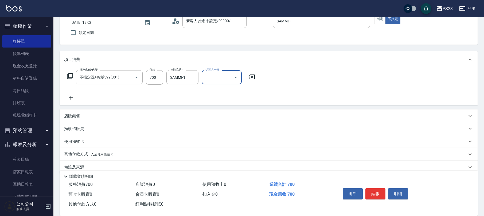
scroll to position [43, 0]
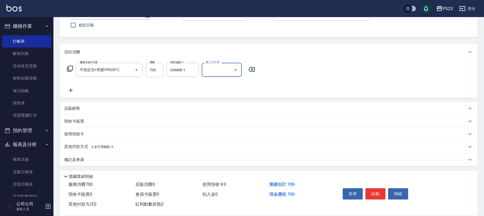
click at [102, 161] on div "備註及來源" at bounding box center [265, 160] width 403 height 6
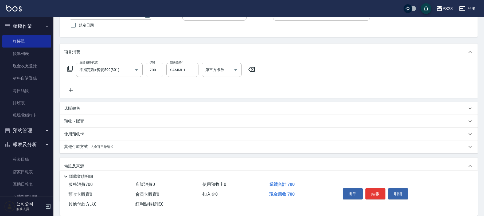
scroll to position [79, 0]
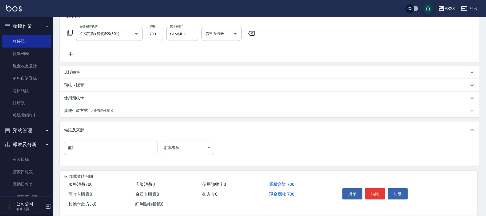
click at [175, 144] on body "PS23 登出 櫃檯作業 打帳單 帳單列表 現金收支登錄 材料自購登錄 每日結帳 排班表 現場電腦打卡 預約管理 預約管理 單日預約紀錄 單週預約紀錄 報表及…" at bounding box center [243, 68] width 486 height 295
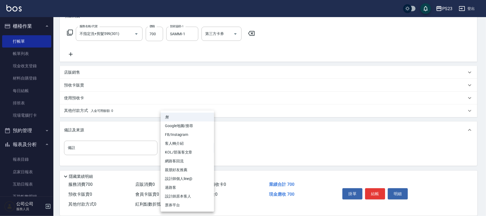
click at [171, 188] on li "過路客" at bounding box center [187, 187] width 53 height 9
type input "過路客"
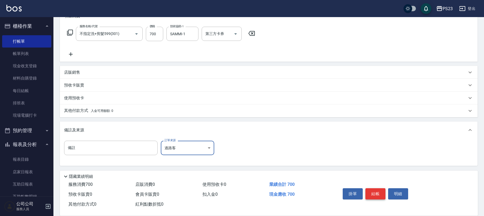
click at [383, 193] on button "結帳" at bounding box center [375, 193] width 20 height 11
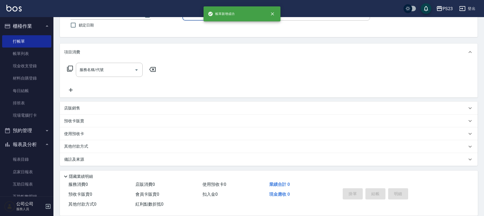
scroll to position [0, 0]
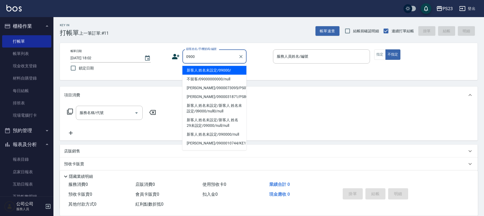
type input "新客人 姓名未設定/09000/"
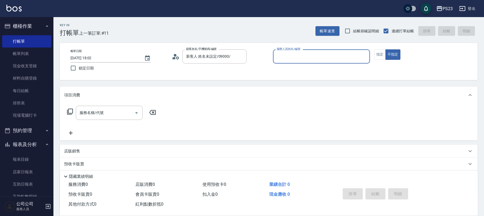
type input "7"
type input "新客人 姓名未設定/0900/null"
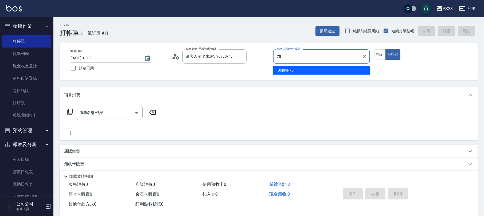
type input "Donna-75"
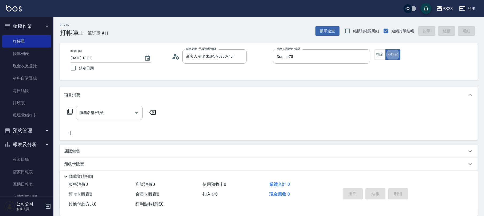
click at [96, 108] on input "服務名稱/代號" at bounding box center [105, 112] width 54 height 9
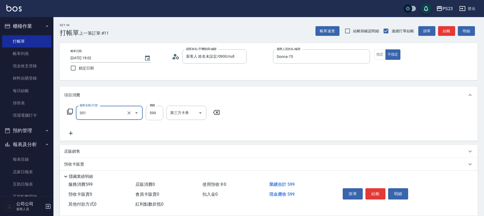
type input "不指定洗+剪髮599(301)"
type input "700"
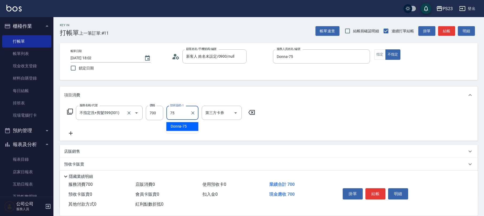
type input "Donna-75"
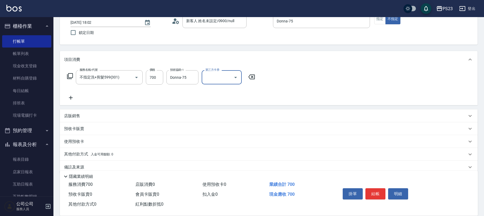
scroll to position [43, 0]
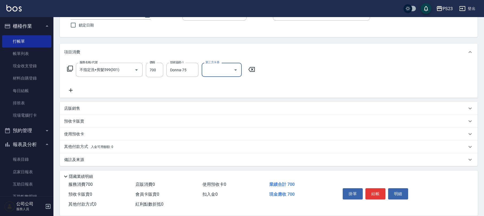
click at [87, 156] on div "備註及來源" at bounding box center [269, 159] width 418 height 13
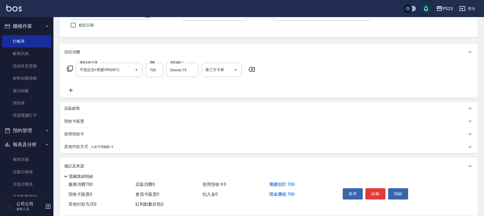
scroll to position [79, 0]
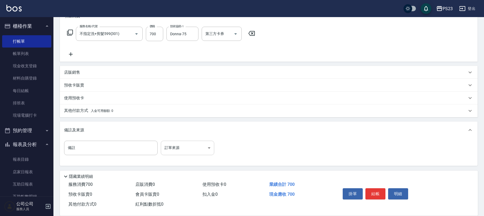
click at [171, 145] on body "PS23 登出 櫃檯作業 打帳單 帳單列表 現金收支登錄 材料自購登錄 每日結帳 排班表 現場電腦打卡 預約管理 預約管理 單日預約紀錄 單週預約紀錄 報表及…" at bounding box center [242, 68] width 484 height 295
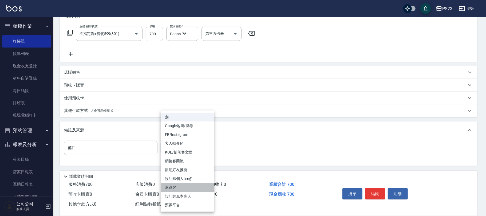
click at [183, 186] on li "過路客" at bounding box center [187, 187] width 53 height 9
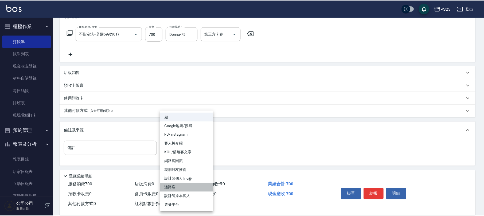
type input "過路客"
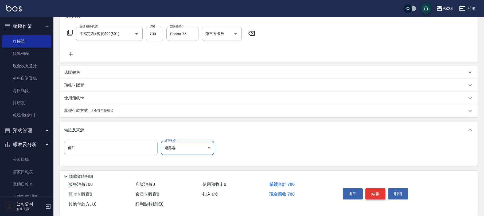
click at [375, 194] on button "結帳" at bounding box center [375, 193] width 20 height 11
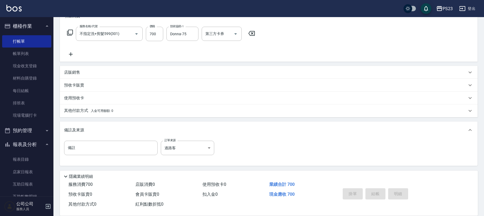
type input "[DATE] 18:03"
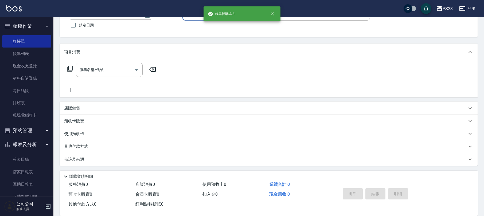
scroll to position [0, 0]
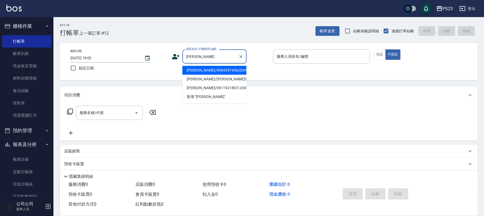
click at [226, 69] on li "[PERSON_NAME]/0984397456/[DATE]" at bounding box center [214, 70] width 64 height 9
type input "[PERSON_NAME]/0984397456/[DATE]"
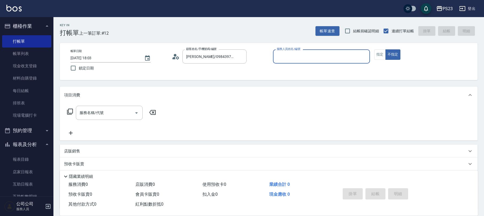
type input "[PERSON_NAME]-0"
click at [99, 116] on input "服務名稱/代號" at bounding box center [105, 112] width 54 height 9
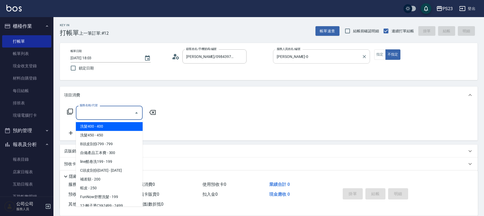
drag, startPoint x: 379, startPoint y: 56, endPoint x: 360, endPoint y: 56, distance: 19.2
click at [380, 56] on button "指定" at bounding box center [379, 54] width 11 height 10
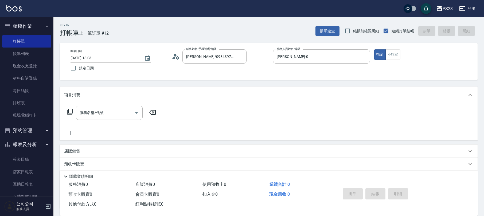
drag, startPoint x: 113, startPoint y: 107, endPoint x: 93, endPoint y: 108, distance: 20.3
click at [112, 108] on div "服務名稱/代號" at bounding box center [109, 113] width 67 height 14
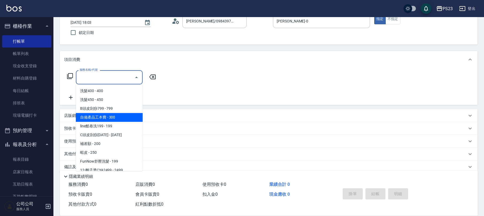
scroll to position [36, 0]
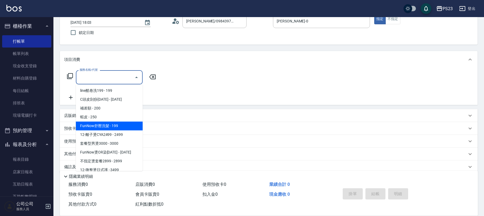
click at [68, 115] on p "店販銷售" at bounding box center [72, 116] width 16 height 6
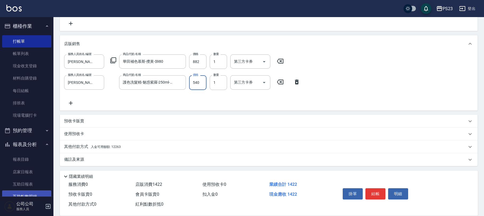
scroll to position [71, 0]
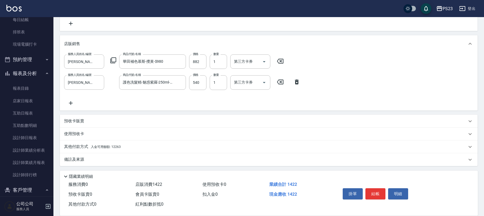
click at [95, 148] on span "入金可用餘額: 12263" at bounding box center [106, 147] width 30 height 4
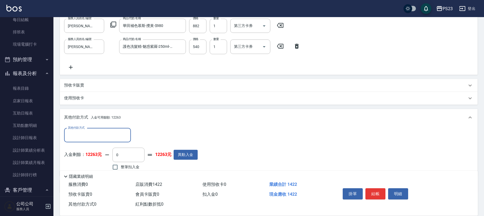
scroll to position [171, 0]
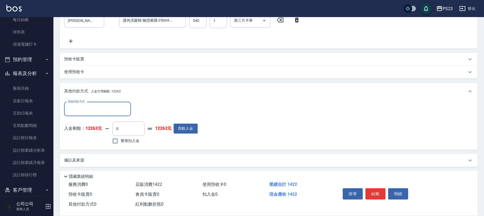
click at [132, 139] on span "整筆扣入金" at bounding box center [130, 141] width 19 height 6
click at [121, 139] on input "整筆扣入金" at bounding box center [115, 140] width 11 height 11
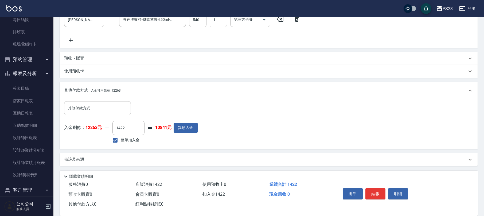
click at [76, 158] on p "備註及來源" at bounding box center [74, 160] width 20 height 6
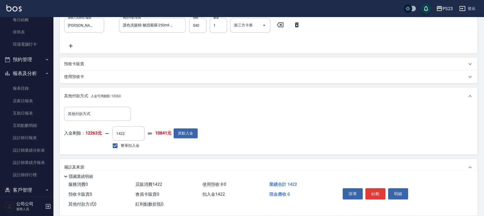
scroll to position [204, 0]
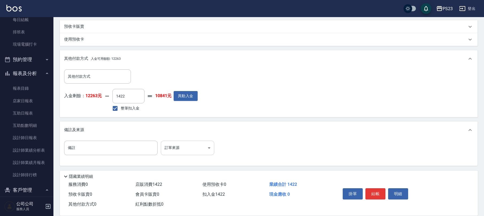
click at [173, 151] on body "PS23 登出 櫃檯作業 打帳單 帳單列表 現金收支登錄 材料自購登錄 每日結帳 排班表 現場電腦打卡 預約管理 預約管理 單日預約紀錄 單週預約紀錄 報表及…" at bounding box center [242, 6] width 484 height 420
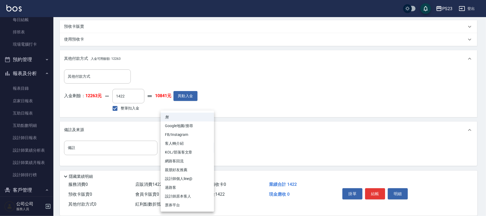
click at [174, 196] on li "設計師原本客人" at bounding box center [187, 196] width 53 height 9
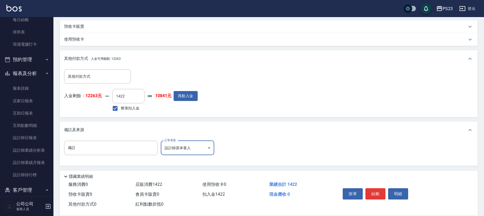
scroll to position [133, 0]
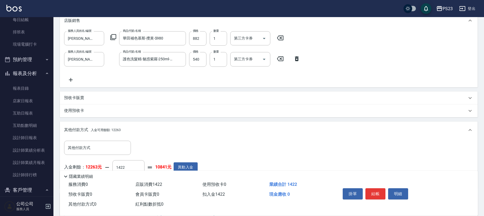
click at [378, 193] on button "結帳" at bounding box center [375, 193] width 20 height 11
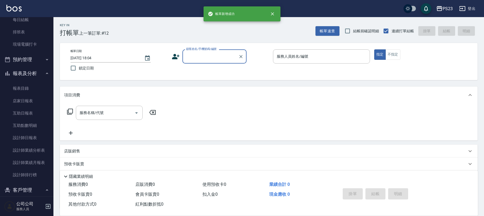
scroll to position [0, 0]
